Goal: Task Accomplishment & Management: Complete application form

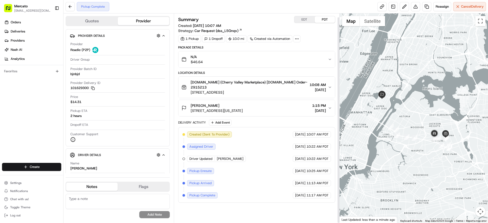
scroll to position [6, 0]
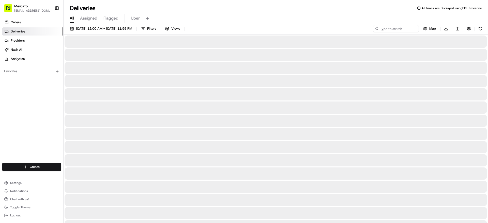
click at [48, 160] on html "Mercato [EMAIL_ADDRESS][DOMAIN_NAME] Toggle Sidebar Orders Deliveries Providers…" at bounding box center [244, 111] width 488 height 223
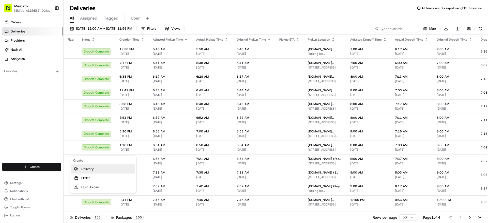
click at [81, 169] on link "Delivery" at bounding box center [103, 169] width 64 height 9
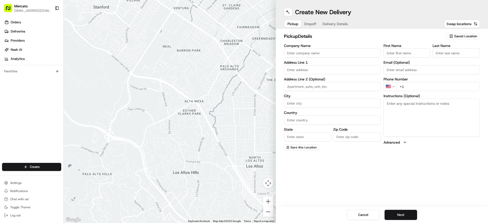
click at [319, 58] on input "Company Name" at bounding box center [332, 53] width 97 height 9
paste input "Mercato.com (Dickson's Farmstand Meats)"
type input "Mercato.com (Dickson's Farmstand Meats)"
click at [298, 74] on input "text" at bounding box center [332, 69] width 97 height 9
paste input "75 Ninth Ave"
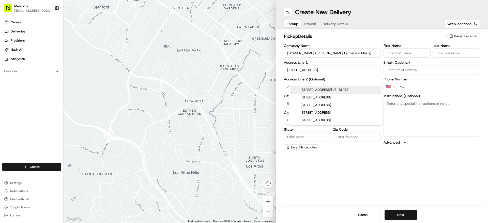
paste input "10011"
click at [331, 87] on div "75 Ninth Ave, New York, NY 10011" at bounding box center [335, 90] width 91 height 8
type input "75 9th Ave, New York, NY 10011, USA"
type input "New York"
type input "United States"
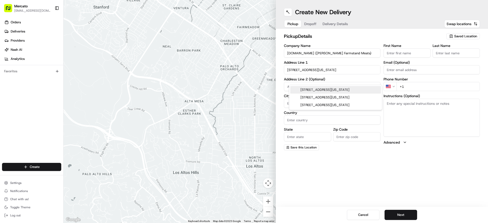
type input "NY"
type input "10011"
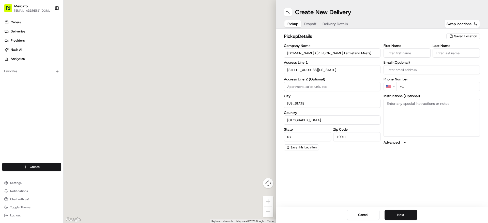
type input "75 9th Avenue"
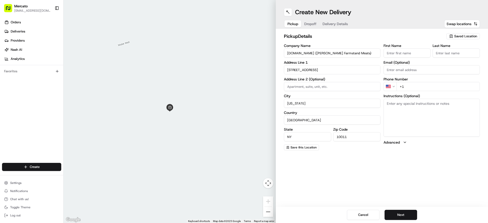
click at [414, 115] on textarea "Instructions (Optional)" at bounding box center [431, 118] width 97 height 38
paste textarea "Please go inside Dickson's Farmstand Meats and tell them you're here to pick up…"
type textarea "Please go inside Dickson's Farmstand Meats and tell them you're here to pick up…"
click at [420, 91] on input "+1" at bounding box center [438, 86] width 84 height 9
paste input "1 855 966 2725"
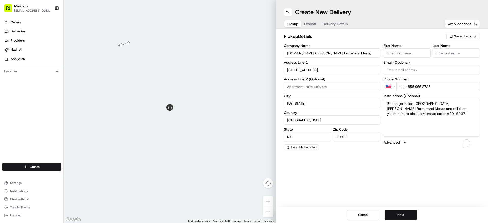
type input "+1 1 855 966 2725"
drag, startPoint x: 399, startPoint y: 216, endPoint x: 274, endPoint y: 62, distance: 198.2
click at [399, 216] on button "Next" at bounding box center [400, 215] width 33 height 10
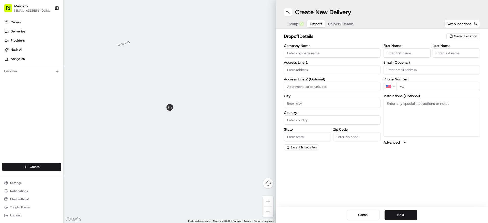
click at [359, 74] on input "text" at bounding box center [332, 69] width 97 height 9
paste input "446 East 66th Street"
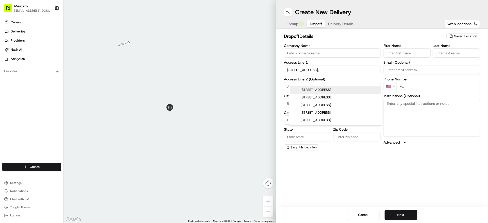
paste input "10065"
click at [353, 89] on div "446 East 66th Street, New York, NY 10065" at bounding box center [335, 90] width 91 height 8
type input "446 E 66th St, New York, NY 10065, USA"
type input "New York"
type input "United States"
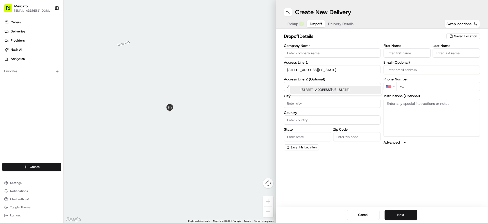
type input "NY"
type input "10065"
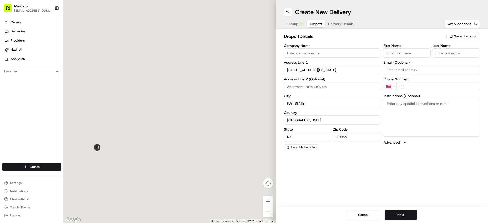
type input "446 East 66th Street"
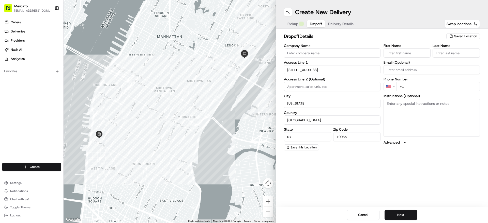
paste input "4k"
type input "4k"
paste textarea "Mention you are here with Mercato. Victor is located at/in 4k. Please call/text…"
click at [425, 136] on textarea "Instructions (Optional)" at bounding box center [431, 118] width 97 height 38
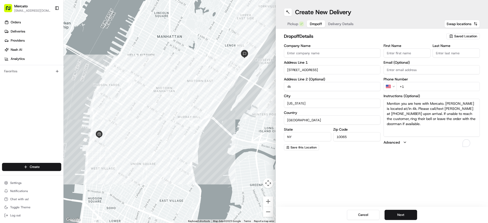
type textarea "Mention you are here with Mercato. Victor is located at/in 4k. Please call/text…"
click at [425, 91] on input "+1" at bounding box center [438, 86] width 84 height 9
paste input "1 917 887 6720"
type input "+1 1 917 887 6720"
click at [392, 58] on input "First Name" at bounding box center [406, 53] width 47 height 9
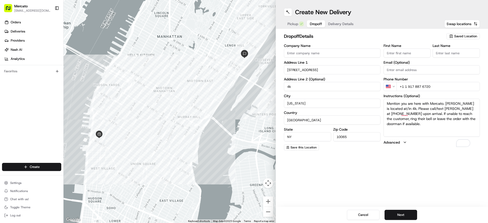
paste input "Victor"
type input "Victor"
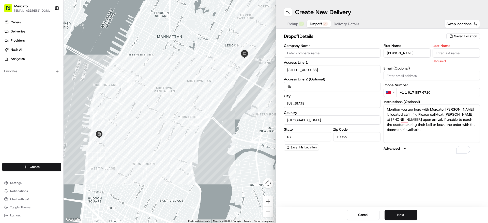
click at [464, 58] on input "Last Name" at bounding box center [455, 53] width 47 height 9
paste input "Hirsch"
type input "Hirsch"
click at [396, 217] on button "Next" at bounding box center [400, 215] width 33 height 10
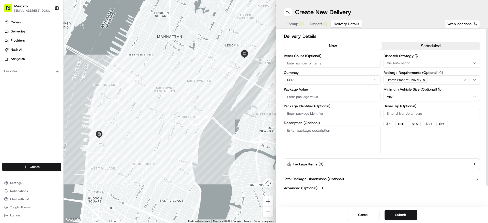
paste input "Order #2915237"
click at [349, 118] on input "Order #2915237" at bounding box center [332, 113] width 97 height 9
type input "Order #2915237"
paste input "42.16"
click at [346, 101] on input "Package Value" at bounding box center [332, 96] width 97 height 9
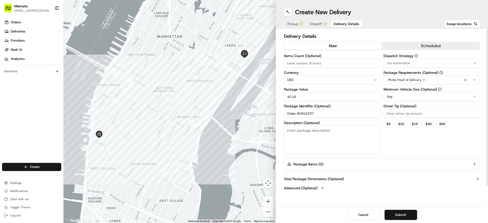
type input "42.16"
click at [415, 118] on input "Driver Tip (Optional)" at bounding box center [431, 113] width 97 height 9
type input "2.00"
click at [410, 212] on button "Submit" at bounding box center [400, 215] width 33 height 10
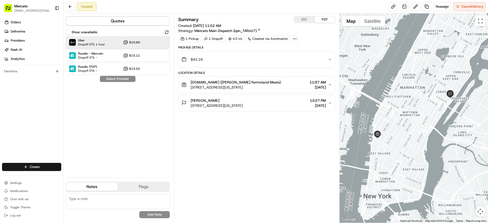
click at [164, 49] on div "Uber Dropoff ETA 1 hour $10.60" at bounding box center [118, 42] width 104 height 12
click at [127, 82] on button "Assign Provider" at bounding box center [118, 79] width 36 height 6
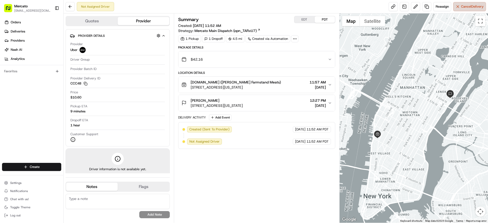
click at [462, 7] on span "Cancel Delivery" at bounding box center [472, 6] width 23 height 5
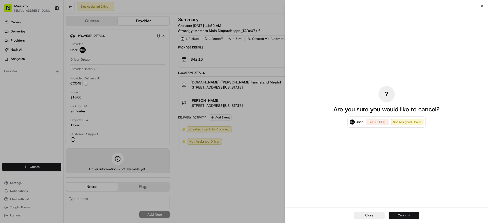
click at [400, 213] on button "Confirm" at bounding box center [403, 215] width 30 height 7
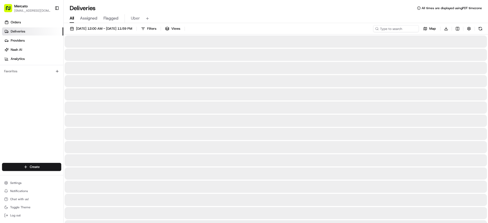
click at [51, 160] on html "Mercato jannia@mercato.com Toggle Sidebar Orders Deliveries Providers Nash AI A…" at bounding box center [244, 111] width 488 height 223
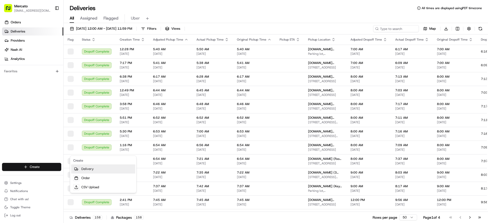
click at [96, 170] on link "Delivery" at bounding box center [103, 169] width 64 height 9
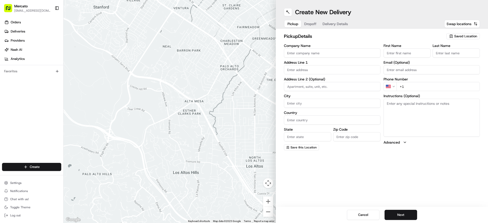
click at [316, 58] on input "Company Name" at bounding box center [332, 53] width 97 height 9
paste input "[DOMAIN_NAME] (Zonda Meats)"
type input "[DOMAIN_NAME] (Zonda Meats)"
paste input "305 Montecito Drive"
click at [346, 74] on input "text" at bounding box center [332, 69] width 97 height 9
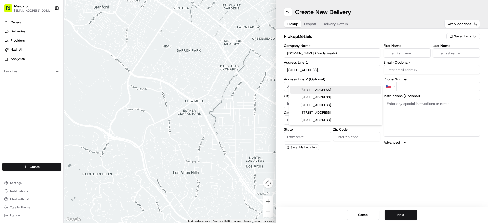
paste input "94925"
click at [368, 94] on div "305 Montecito Drive, Corte Madera, CA 94925" at bounding box center [335, 90] width 91 height 8
type input "[STREET_ADDRESS]"
type input "Corte Madera"
type input "United States"
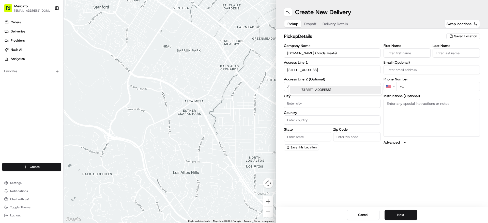
type input "CA"
type input "94925"
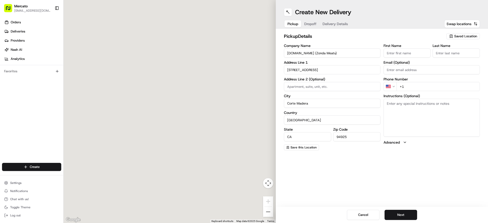
type input "305 Montecito Drive"
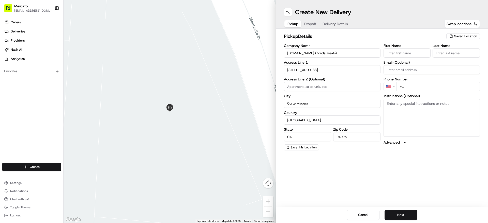
click at [465, 151] on div "First Name Last Name Email (Optional) Phone Number US +1 Instructions (Optional…" at bounding box center [431, 97] width 97 height 107
click at [462, 137] on textarea "Instructions (Optional)" at bounding box center [431, 118] width 97 height 38
paste textarea "Please go inside Zonda Meats and tell them you're here to pick up Mercato order…"
type textarea "Please go inside Zonda Meats and tell them you're here to pick up Mercato order…"
click at [445, 91] on div "Phone Number US +1" at bounding box center [431, 84] width 97 height 14
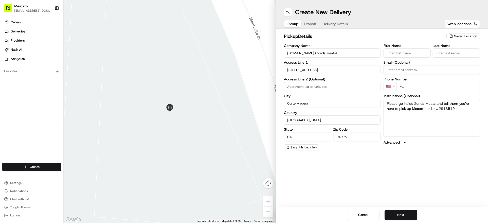
click at [446, 91] on input "+1" at bounding box center [438, 86] width 84 height 9
paste input "1 855 966 2725"
type input "+1 1 855 966 2725"
click at [399, 175] on div "Create New Delivery Pickup Dropoff Delivery Details Swap locations pickup Detai…" at bounding box center [382, 111] width 212 height 223
click at [401, 217] on button "Next" at bounding box center [400, 215] width 33 height 10
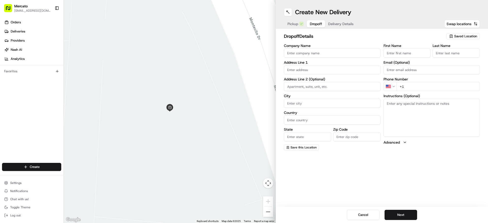
click at [313, 74] on input "text" at bounding box center [332, 69] width 97 height 9
paste input "2394 Mariner Square Drive"
paste input "94501"
click at [324, 90] on div "2394 Mariner Square Drive, Alameda, CA 94501" at bounding box center [335, 90] width 91 height 8
type input "2394 Mariner Square Dr, Alameda, CA 94501, USA"
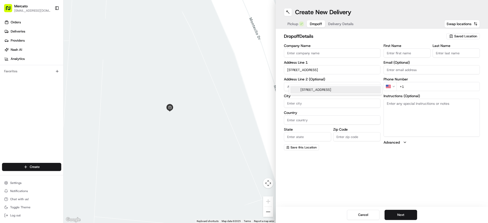
type input "Alameda"
type input "United States"
type input "CA"
type input "94501"
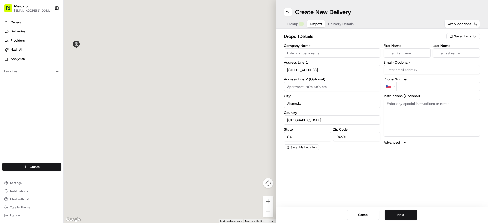
type input "2394 Mariner Square Drive"
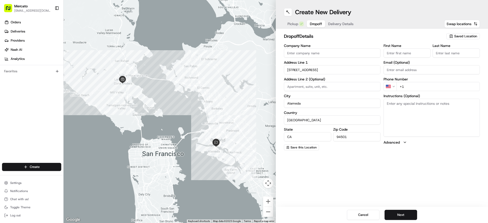
paste input "#145"
type input "#145"
click at [410, 58] on input "First Name" at bounding box center [406, 53] width 47 height 9
paste input "Rick"
type input "Rick"
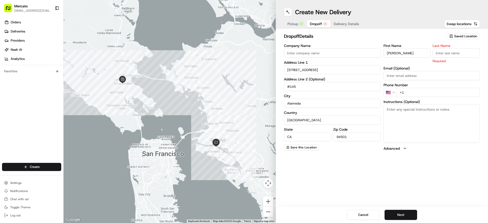
click at [476, 58] on input "Last Name" at bounding box center [455, 53] width 47 height 9
paste input "Minnis"
type input "Minnis"
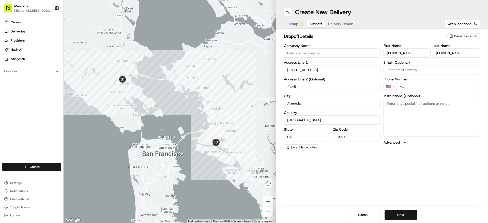
click at [411, 91] on input "+1" at bounding box center [438, 86] width 84 height 9
paste input "1 510 750 2522"
type input "+1 1 510 750 2522"
drag, startPoint x: 389, startPoint y: 148, endPoint x: 392, endPoint y: 146, distance: 4.1
click at [390, 137] on textarea "Instructions (Optional)" at bounding box center [431, 118] width 97 height 38
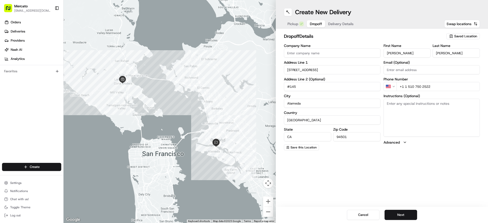
paste textarea "Mention you are here with Mercato. Please call/text Rick at (510) 750-2522 upon…"
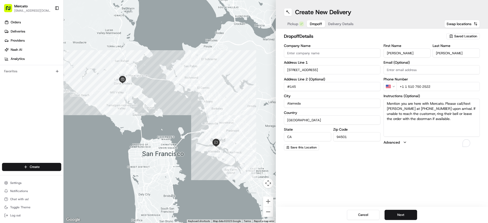
type textarea "Mention you are here with Mercato. Please call/text Rick at (510) 750-2522 upon…"
click at [410, 222] on div "Cancel Next" at bounding box center [382, 215] width 212 height 16
click at [398, 212] on button "Next" at bounding box center [400, 215] width 33 height 10
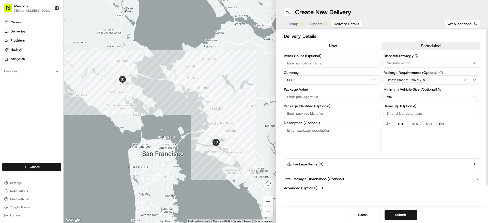
click at [344, 118] on input "Package Identifier (Optional)" at bounding box center [332, 113] width 97 height 9
paste input "Order #2913519"
type input "Order #2913519"
click at [301, 101] on input "Package Value" at bounding box center [332, 96] width 97 height 9
paste input "62.07"
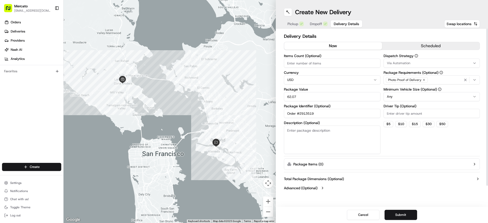
type input "62.07"
click at [404, 127] on button "$ 10" at bounding box center [401, 124] width 12 height 6
type input "10"
click at [407, 215] on button "Submit" at bounding box center [400, 215] width 33 height 10
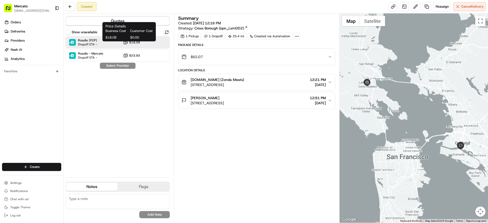
click at [125, 45] on icon at bounding box center [125, 42] width 5 height 5
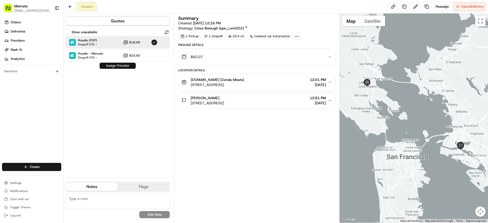
click at [131, 69] on button "Assign Provider" at bounding box center [118, 66] width 36 height 6
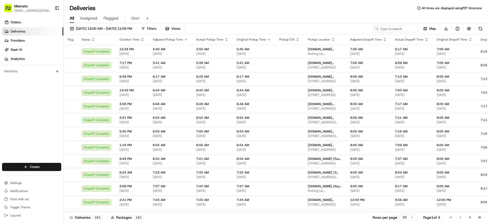
click at [40, 161] on html "Mercato jannia@mercato.com Toggle Sidebar Orders Deliveries Providers Nash AI A…" at bounding box center [244, 111] width 488 height 223
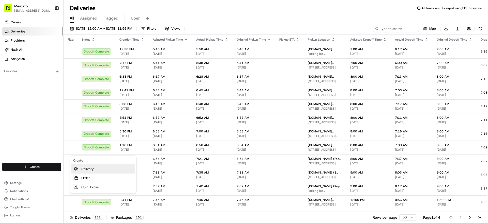
click at [89, 171] on link "Delivery" at bounding box center [103, 169] width 64 height 9
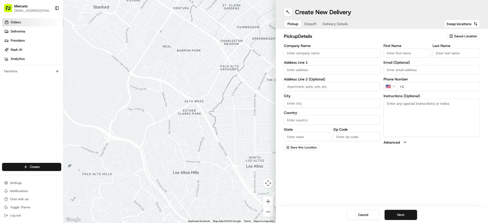
click at [49, 21] on link "Orders" at bounding box center [32, 22] width 61 height 8
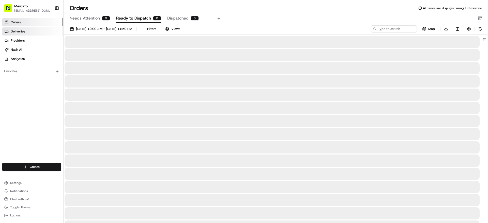
click at [52, 36] on link "Deliveries" at bounding box center [32, 31] width 61 height 8
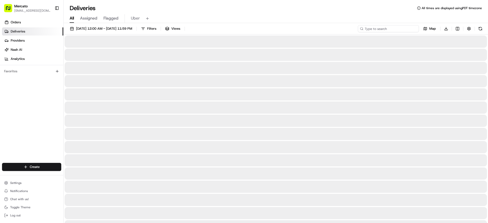
click at [379, 29] on input at bounding box center [388, 28] width 61 height 7
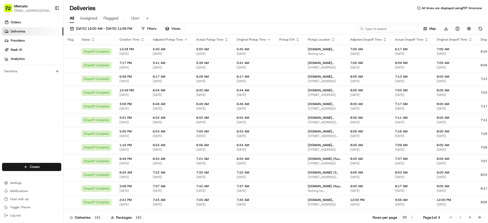
paste input "2913036"
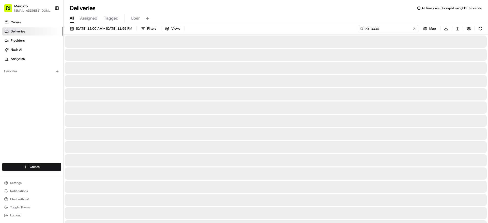
type input "2913036"
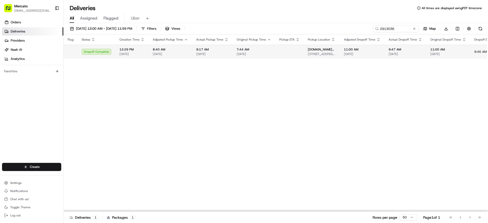
click at [271, 56] on span "[DATE]" at bounding box center [253, 54] width 35 height 4
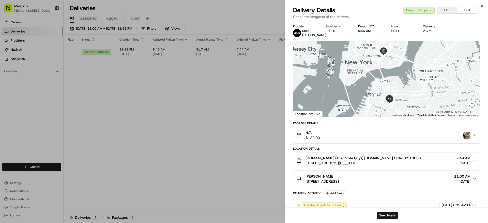
click at [466, 139] on img "button" at bounding box center [466, 135] width 7 height 7
